Goal: Check status: Verify the current state of an ongoing process or item

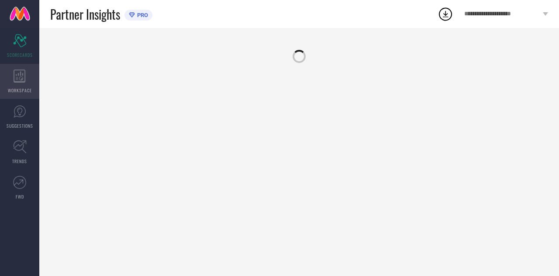
click at [14, 84] on div "WORKSPACE" at bounding box center [19, 81] width 39 height 35
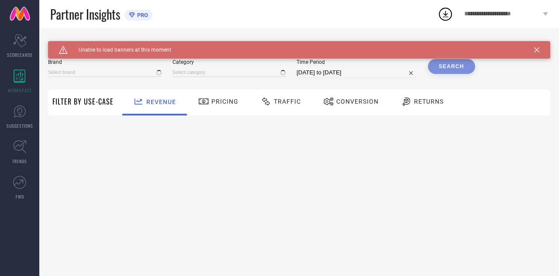
type input "THE SOULED STORE"
type input "All"
click at [274, 98] on span "Traffic" at bounding box center [287, 101] width 27 height 7
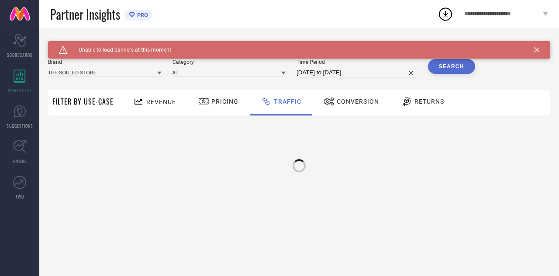
select select "8"
select select "2025"
select select "9"
select select "2025"
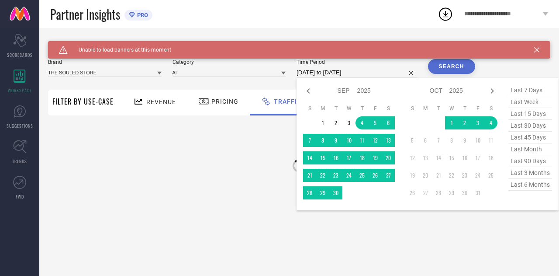
click at [371, 73] on input "04-09-2025 to 04-10-2025" at bounding box center [357, 72] width 121 height 10
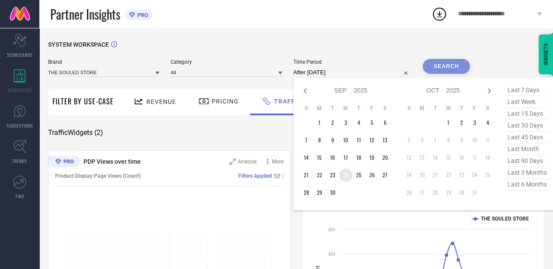
click at [347, 176] on td "24" at bounding box center [345, 175] width 13 height 13
type input "24-09-2025 to 30-09-2025"
